Goal: Transaction & Acquisition: Purchase product/service

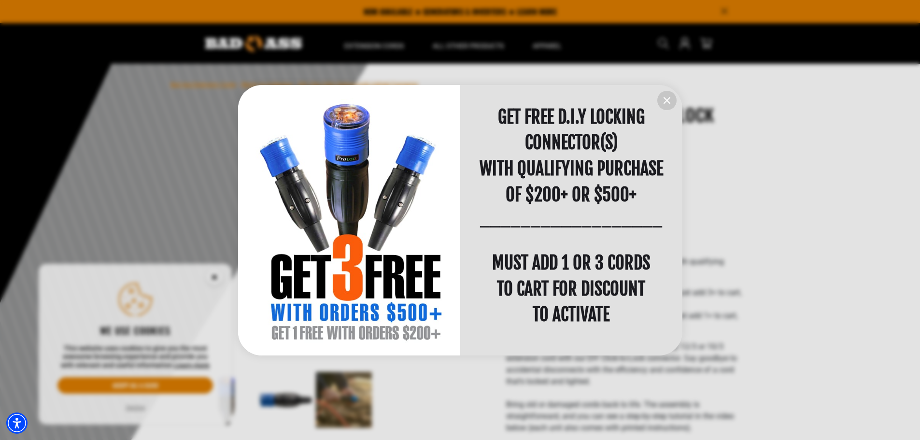
click at [215, 277] on div at bounding box center [460, 220] width 920 height 440
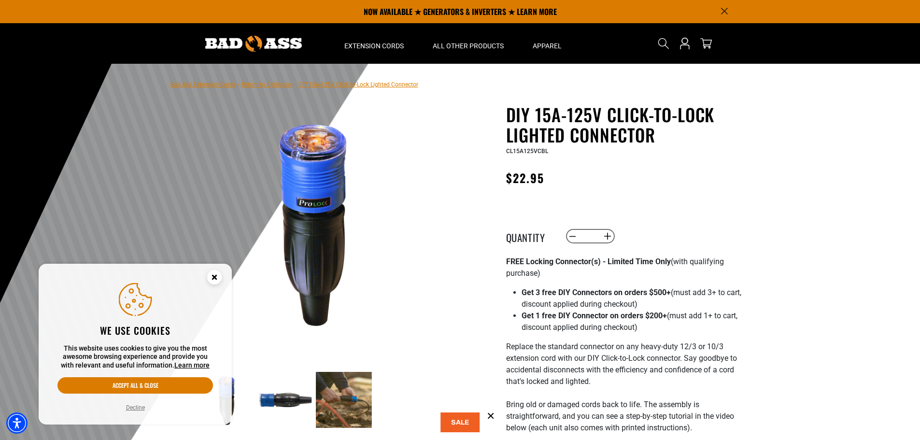
click at [212, 275] on circle "Close this option" at bounding box center [214, 277] width 14 height 14
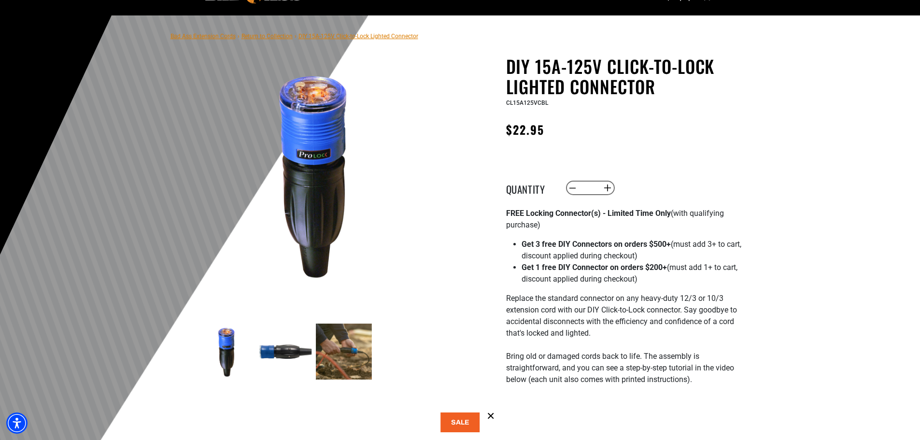
scroll to position [97, 0]
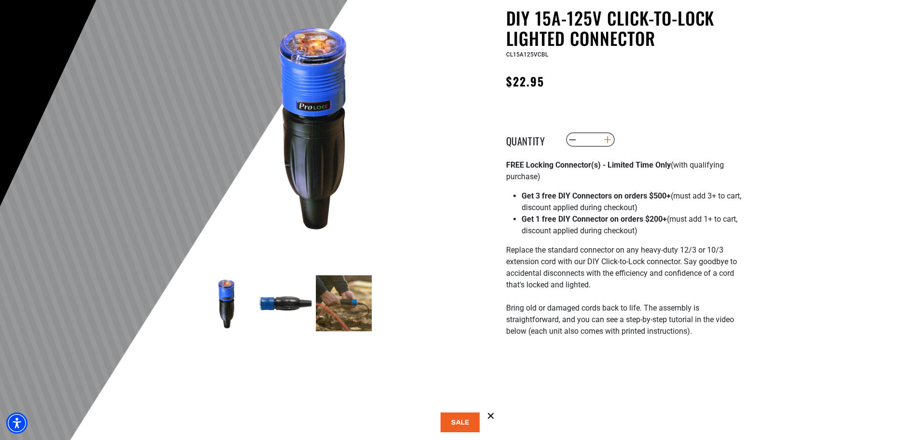
click at [607, 138] on button "Increase quantity for DIY 15A-125V Click-to-Lock Lighted Connector" at bounding box center [607, 139] width 15 height 16
type input "*"
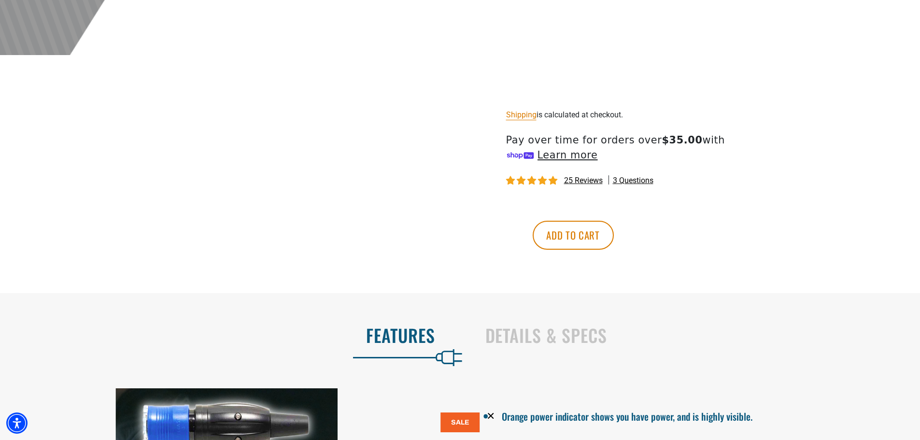
scroll to position [483, 0]
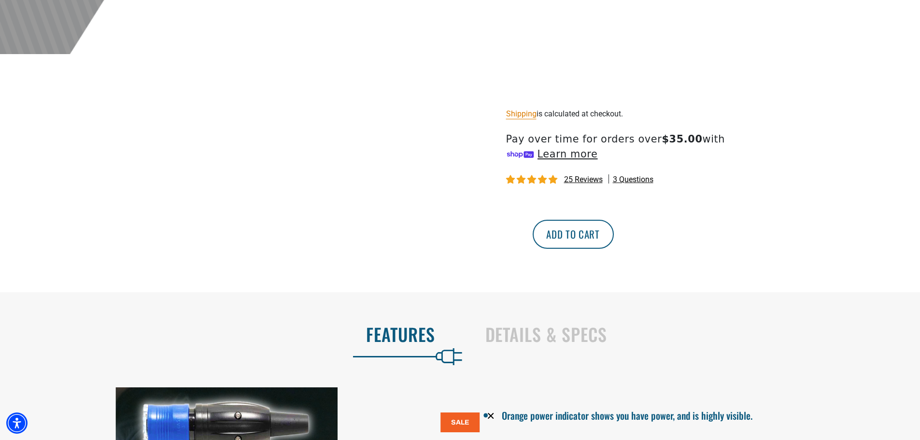
click at [614, 238] on button "Add to cart" at bounding box center [573, 234] width 81 height 29
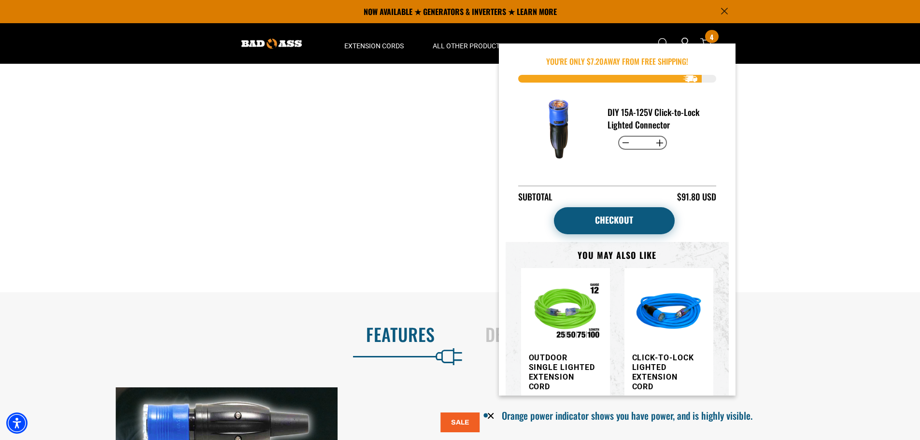
click at [632, 221] on link "Checkout" at bounding box center [614, 220] width 121 height 27
